Goal: Task Accomplishment & Management: Use online tool/utility

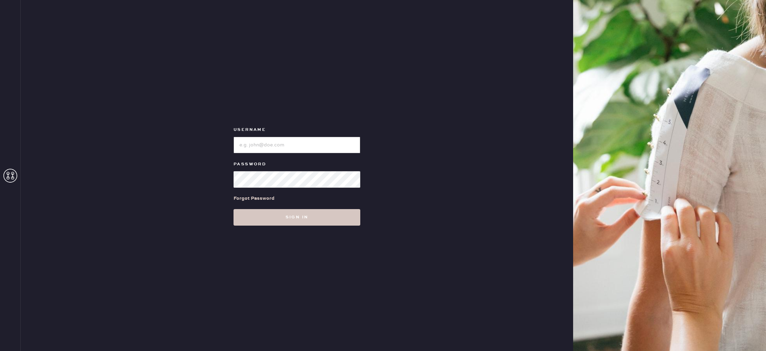
click at [261, 144] on input "loginName" at bounding box center [296, 145] width 127 height 17
type input "reformationbeverlyhills"
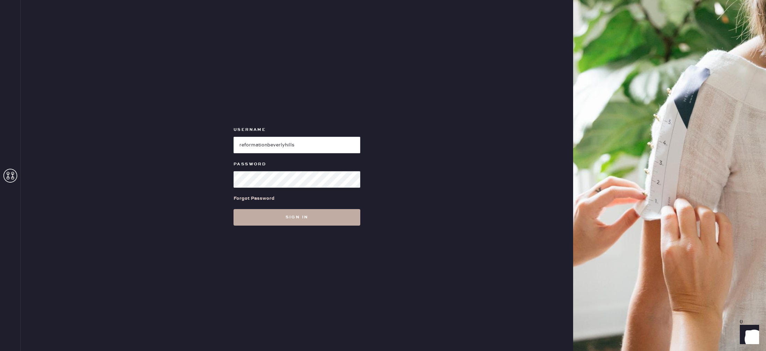
click at [292, 219] on button "Sign in" at bounding box center [296, 217] width 127 height 17
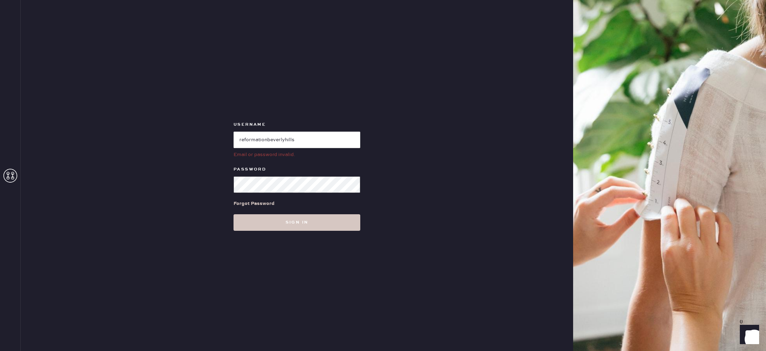
click at [205, 182] on div "Username Email or password invalid. Password Forgot Password Sign in" at bounding box center [297, 175] width 552 height 351
click at [273, 220] on button "Sign in" at bounding box center [296, 222] width 127 height 17
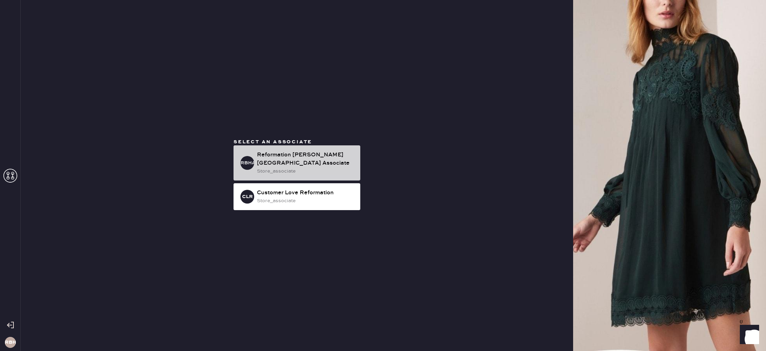
click at [253, 164] on h3 "RBHA" at bounding box center [247, 162] width 14 height 5
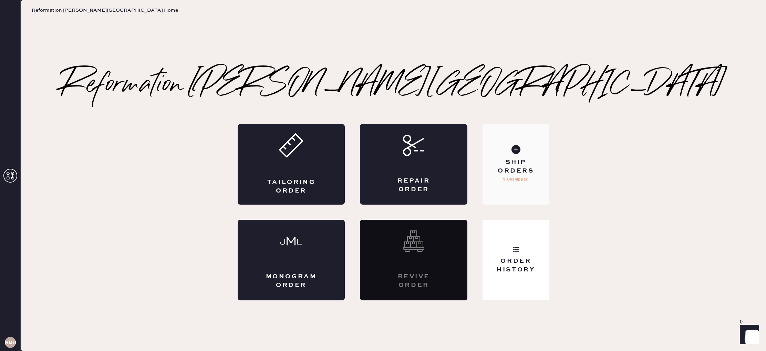
click at [512, 160] on div "Ship Orders" at bounding box center [515, 166] width 55 height 17
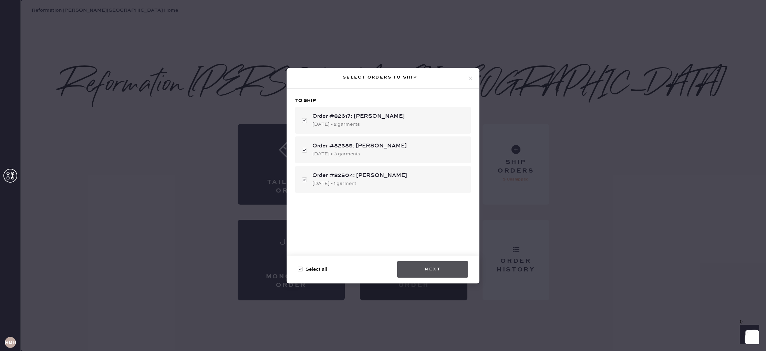
click at [427, 266] on button "Next" at bounding box center [432, 269] width 71 height 17
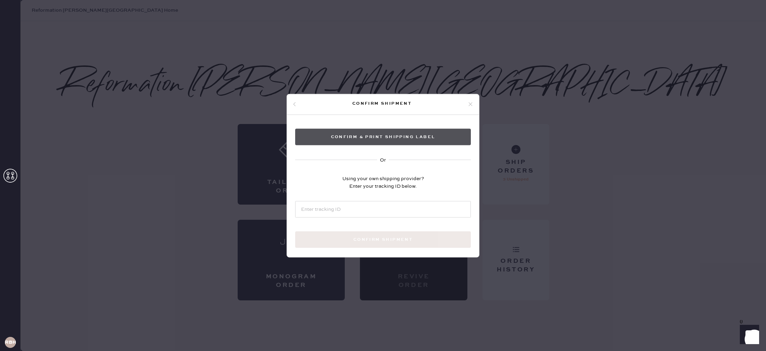
click at [426, 140] on button "Confirm & Print shipping label" at bounding box center [383, 136] width 176 height 17
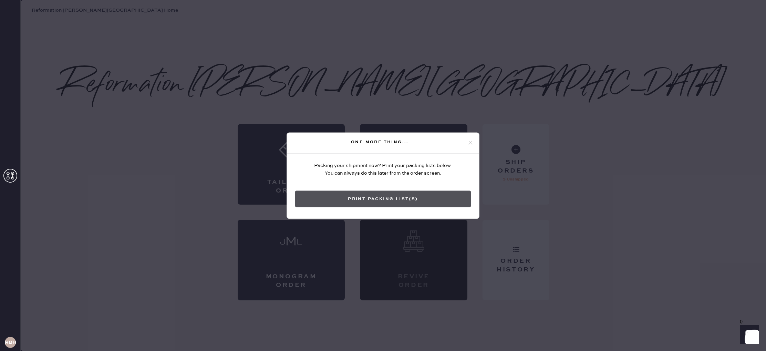
click at [390, 198] on button "Print Packing List(s)" at bounding box center [383, 198] width 176 height 17
